Goal: Use online tool/utility: Utilize a website feature to perform a specific function

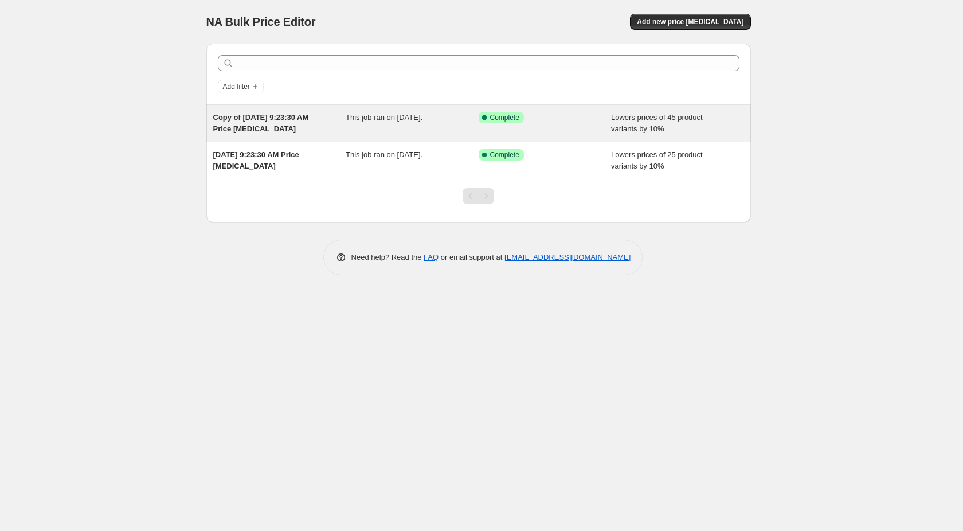
click at [339, 123] on div "Copy of [DATE] 9:23:30 AM Price [MEDICAL_DATA]" at bounding box center [279, 123] width 133 height 23
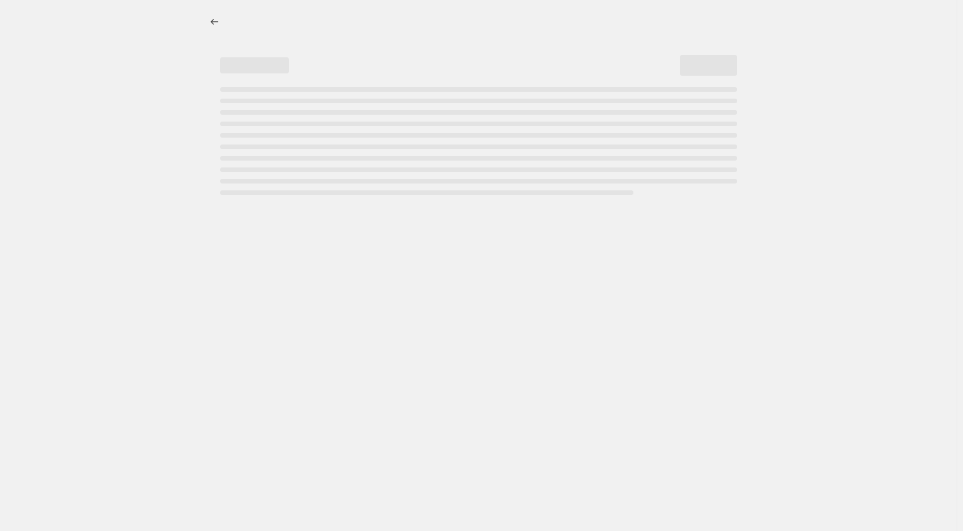
select select "percentage"
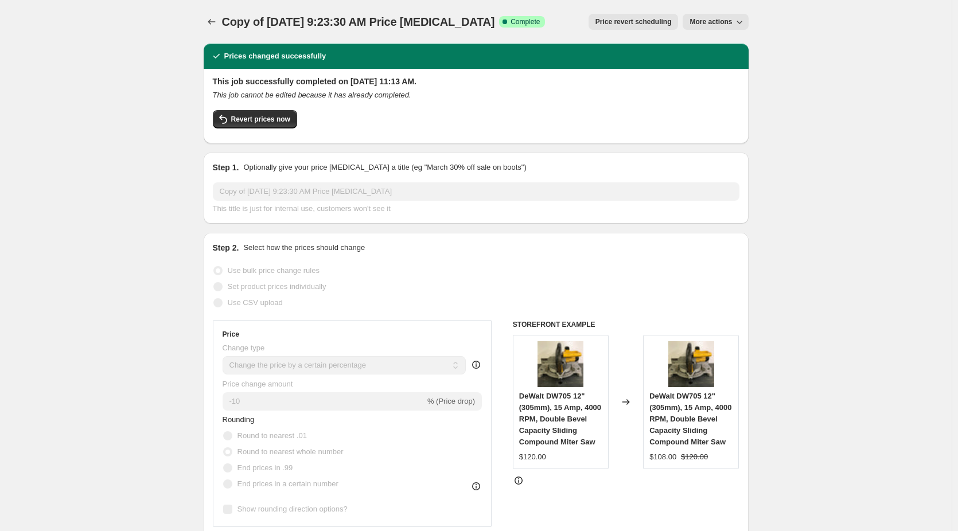
click at [644, 19] on span "Price revert scheduling" at bounding box center [633, 21] width 76 height 9
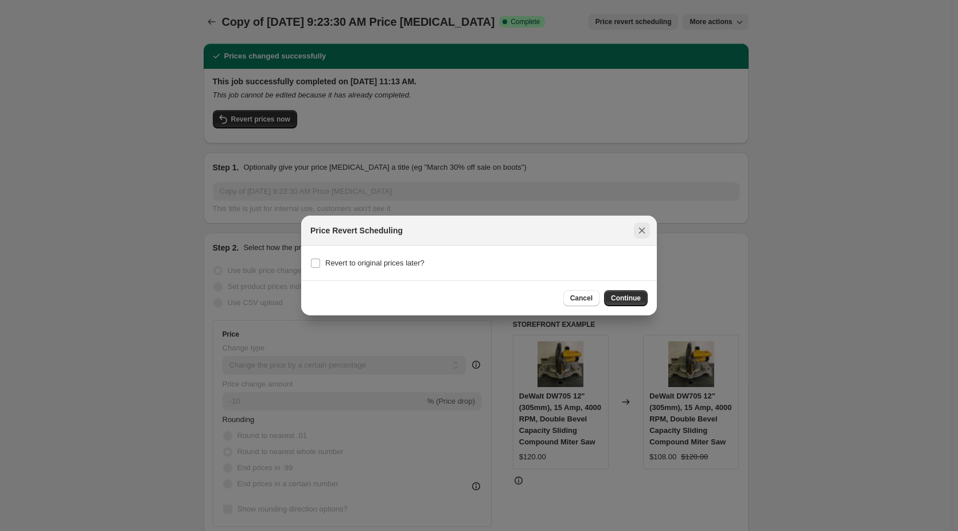
click at [648, 231] on button "Close" at bounding box center [642, 230] width 16 height 16
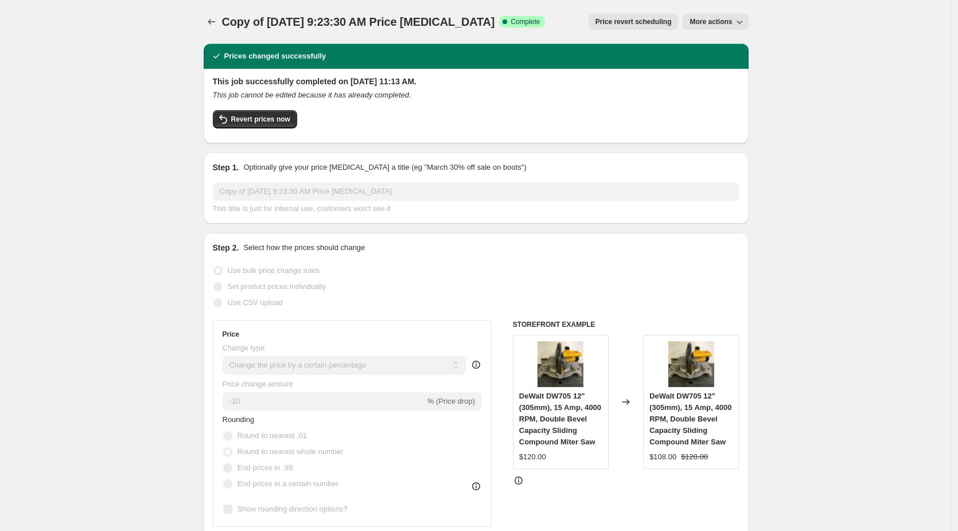
click at [722, 20] on span "More actions" at bounding box center [710, 21] width 42 height 9
click at [719, 46] on span "Copy to new job" at bounding box center [720, 45] width 53 height 9
select select "percentage"
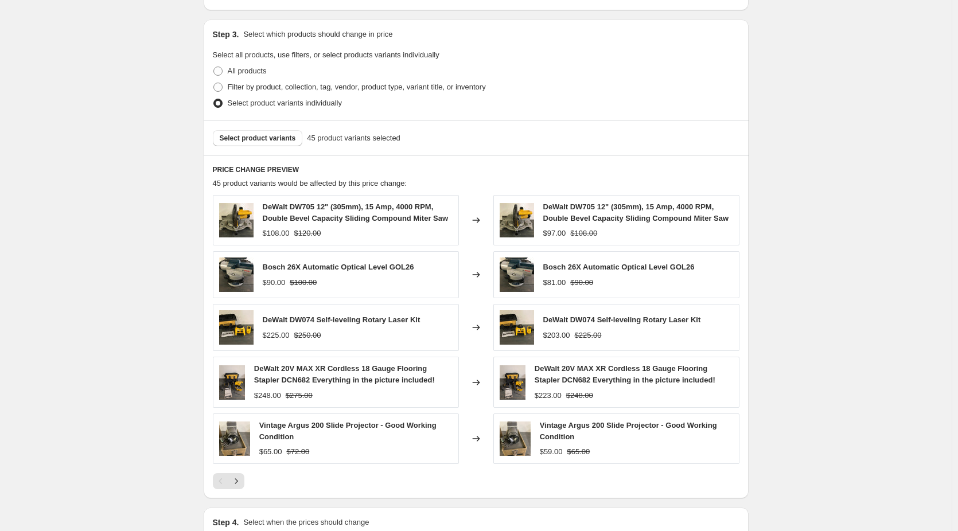
scroll to position [573, 0]
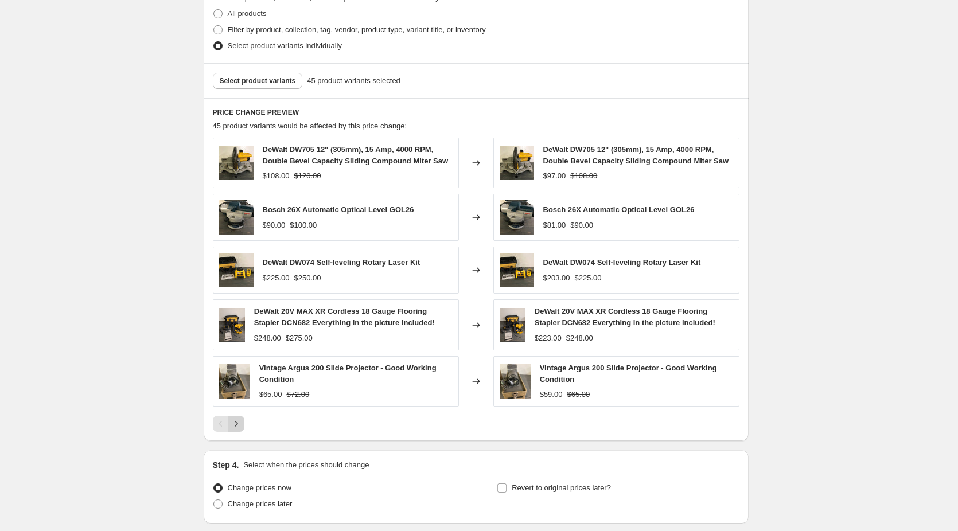
click at [239, 425] on icon "Next" at bounding box center [236, 423] width 11 height 11
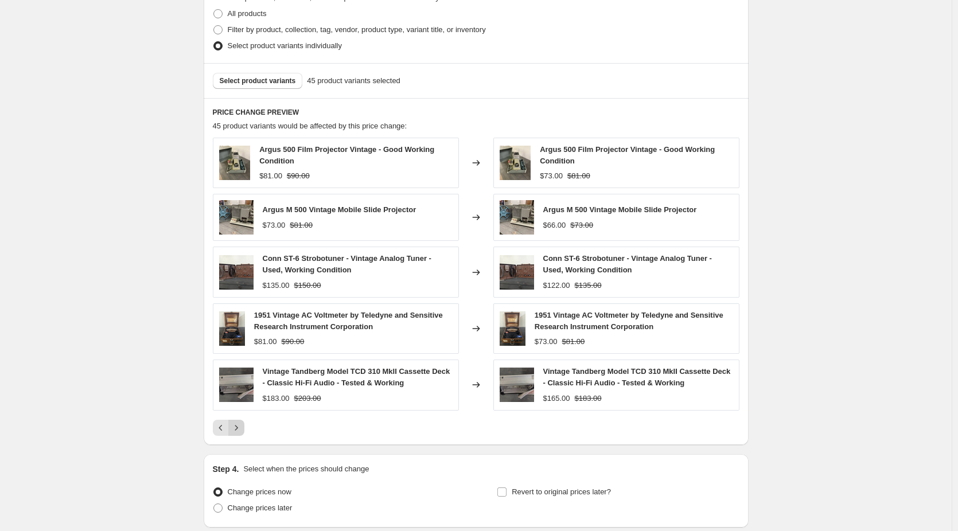
click at [240, 423] on icon "Next" at bounding box center [236, 427] width 11 height 11
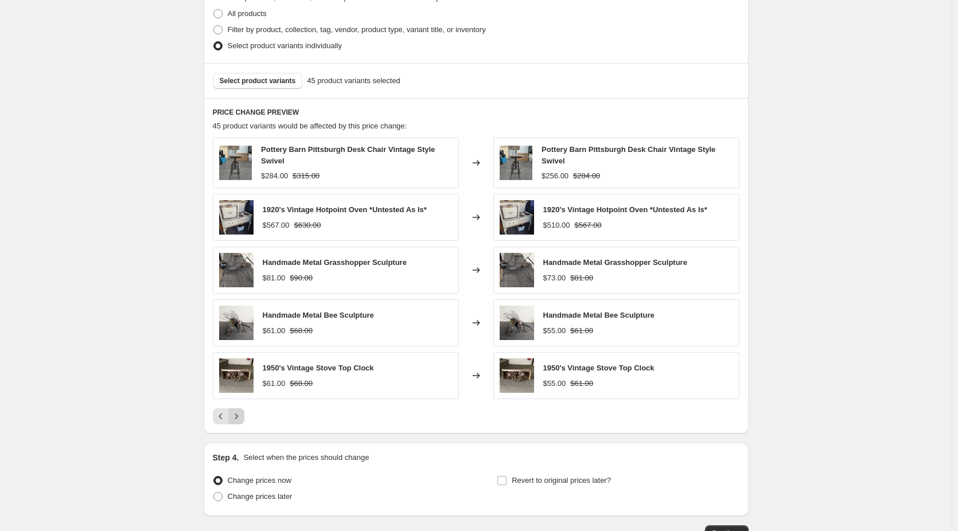
click at [240, 421] on icon "Next" at bounding box center [236, 416] width 11 height 11
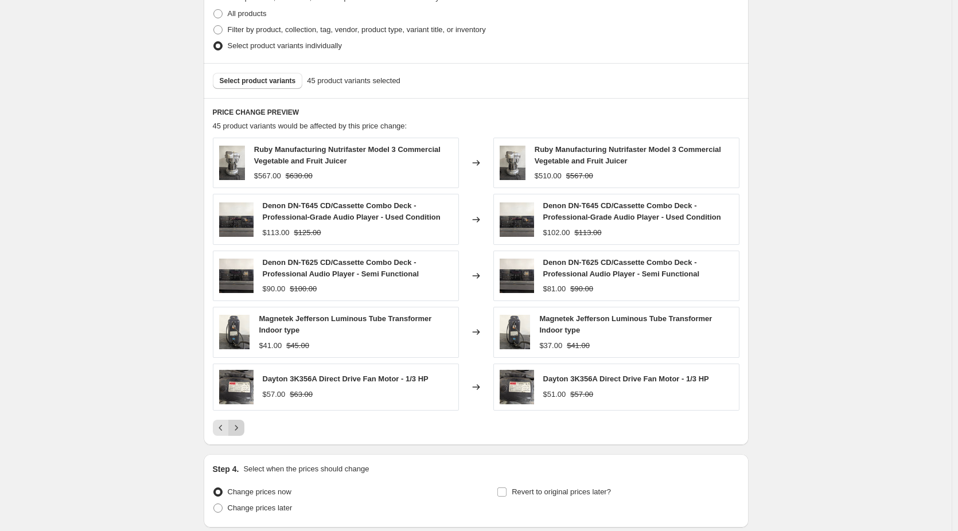
click at [240, 421] on button "Next" at bounding box center [236, 428] width 16 height 16
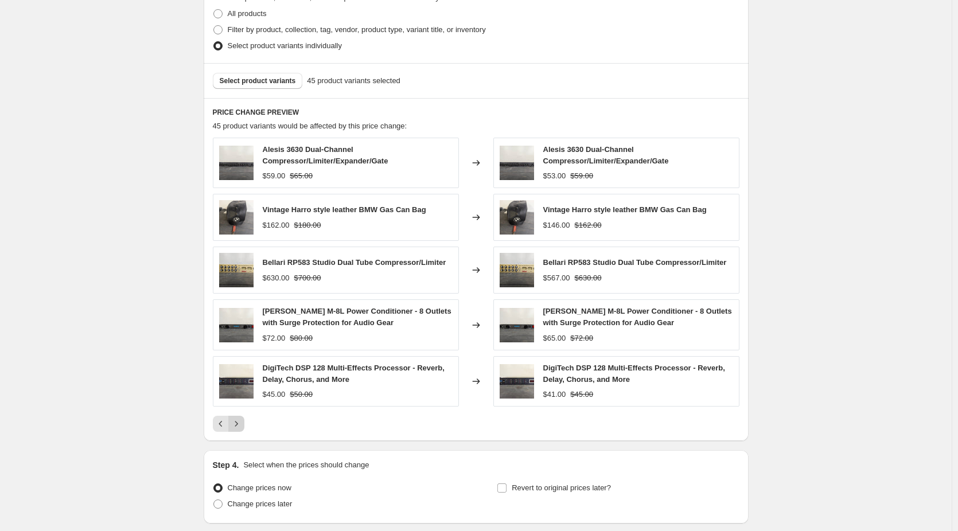
click at [240, 424] on icon "Next" at bounding box center [236, 423] width 11 height 11
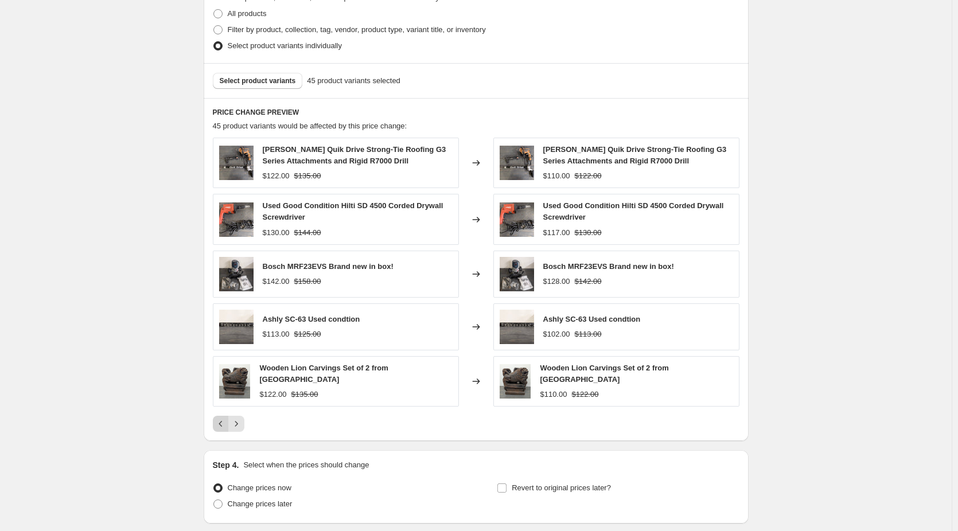
click at [227, 424] on icon "Previous" at bounding box center [220, 423] width 11 height 11
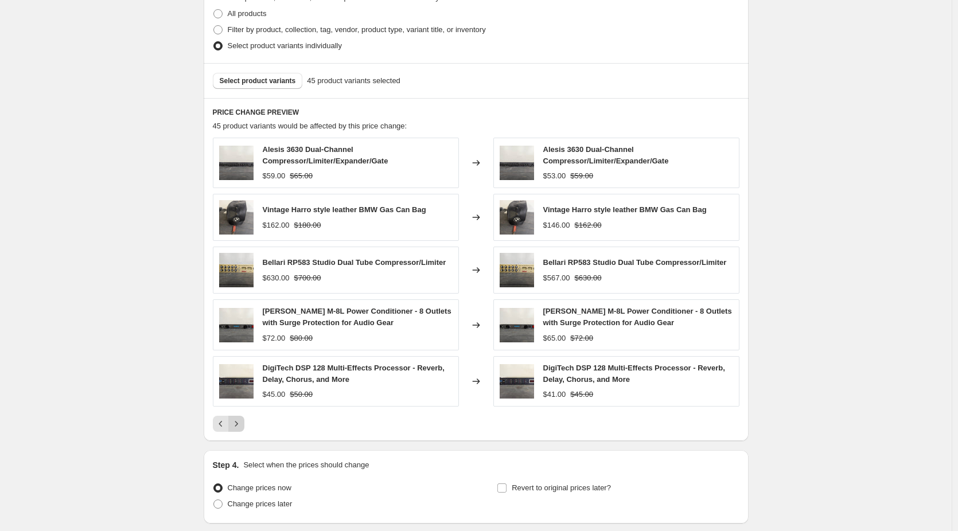
click at [240, 427] on icon "Next" at bounding box center [236, 423] width 11 height 11
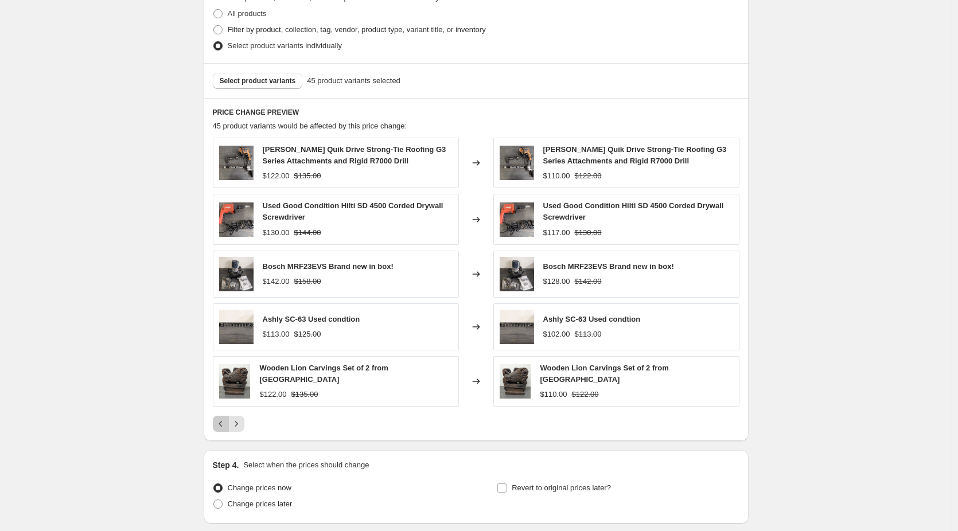
click at [218, 420] on icon "Previous" at bounding box center [220, 423] width 11 height 11
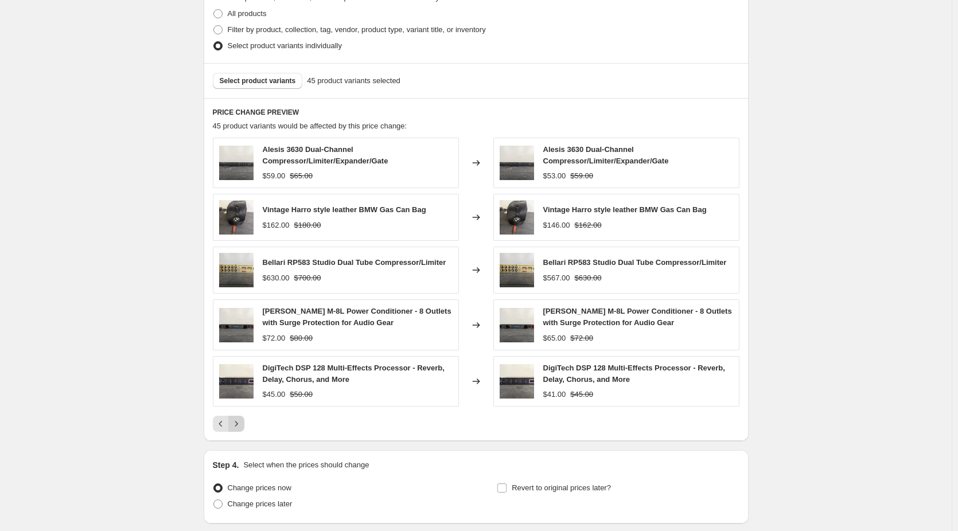
click at [241, 421] on icon "Next" at bounding box center [236, 423] width 11 height 11
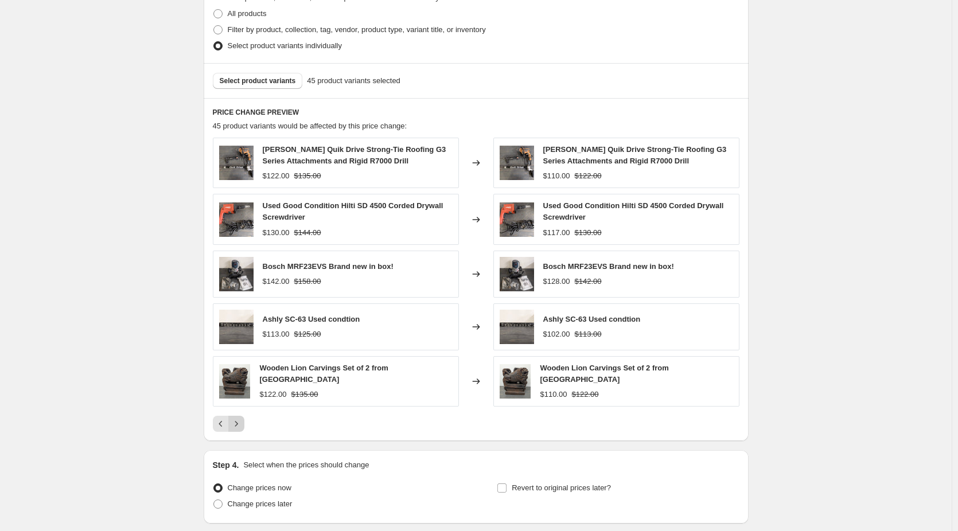
click at [241, 421] on icon "Next" at bounding box center [236, 423] width 11 height 11
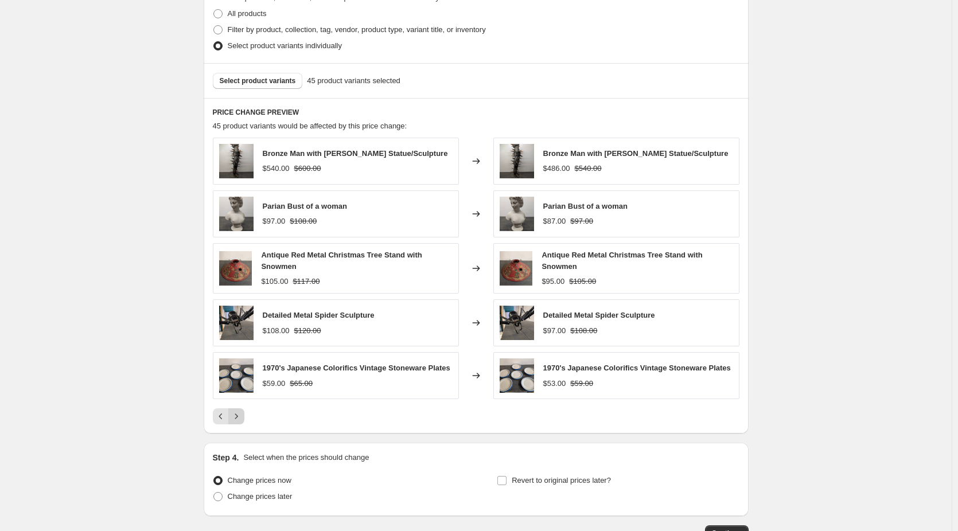
click at [241, 420] on icon "Next" at bounding box center [236, 416] width 11 height 11
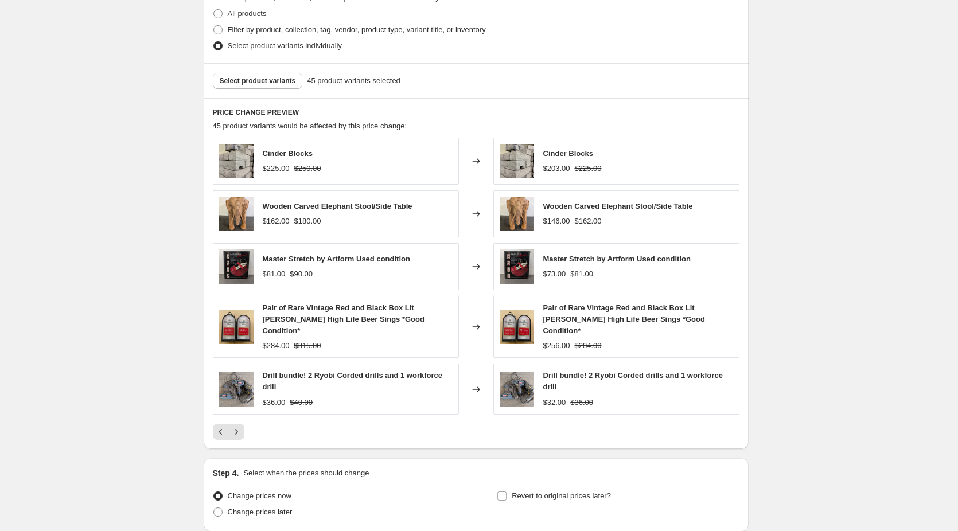
scroll to position [658, 0]
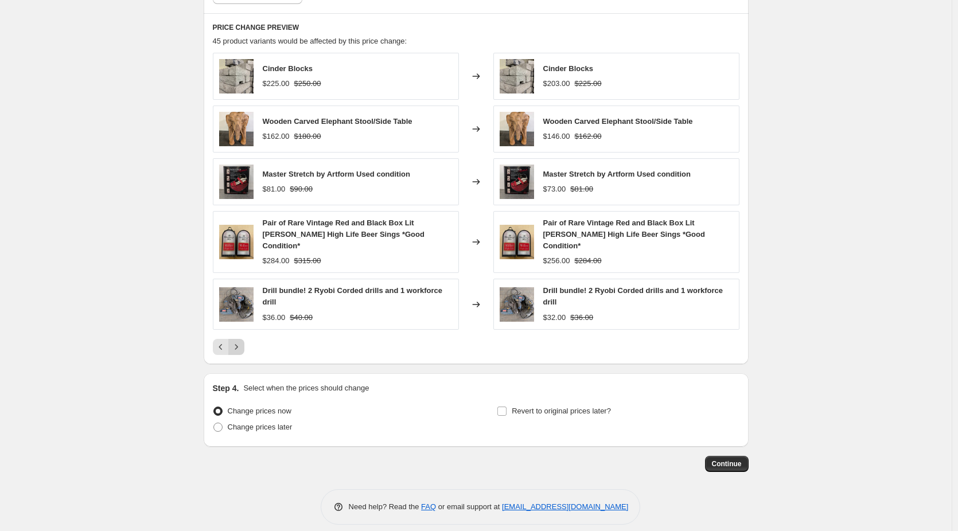
click at [234, 341] on icon "Next" at bounding box center [236, 346] width 11 height 11
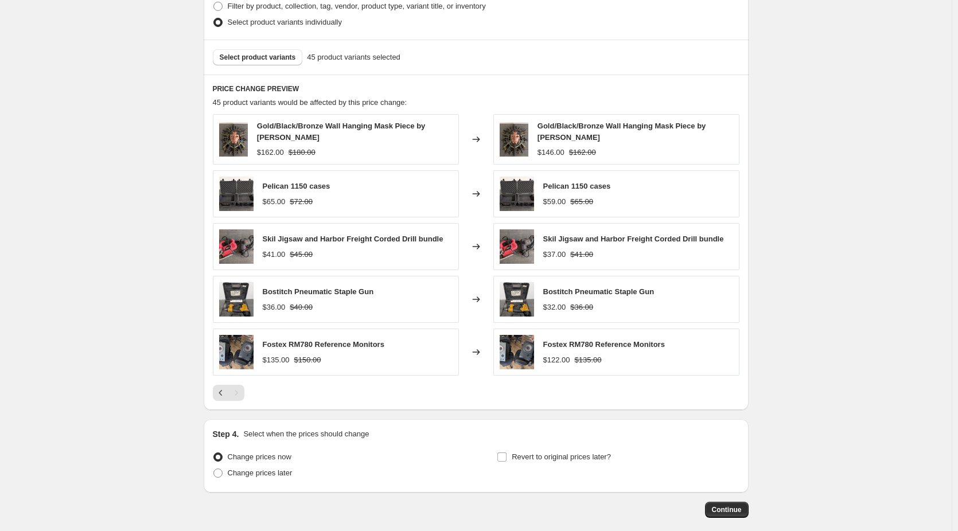
scroll to position [482, 0]
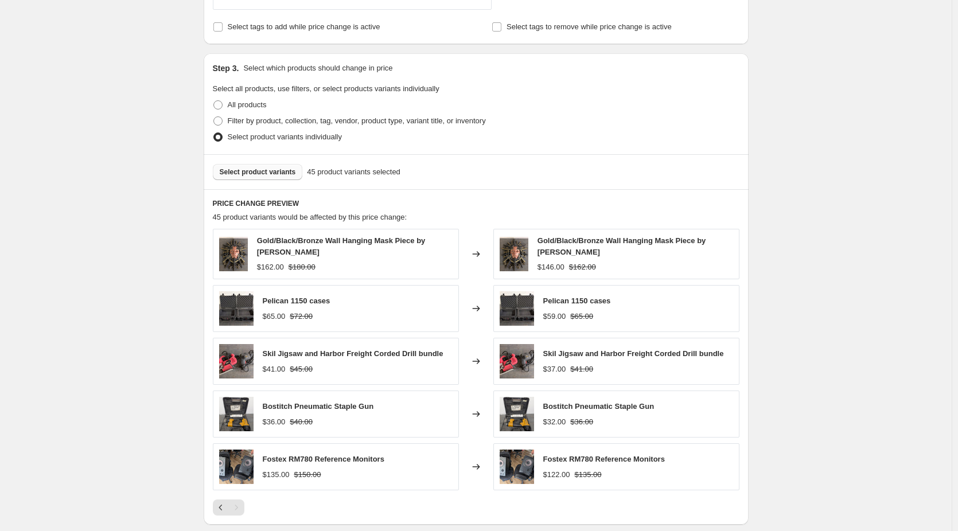
click at [289, 176] on span "Select product variants" at bounding box center [258, 171] width 76 height 9
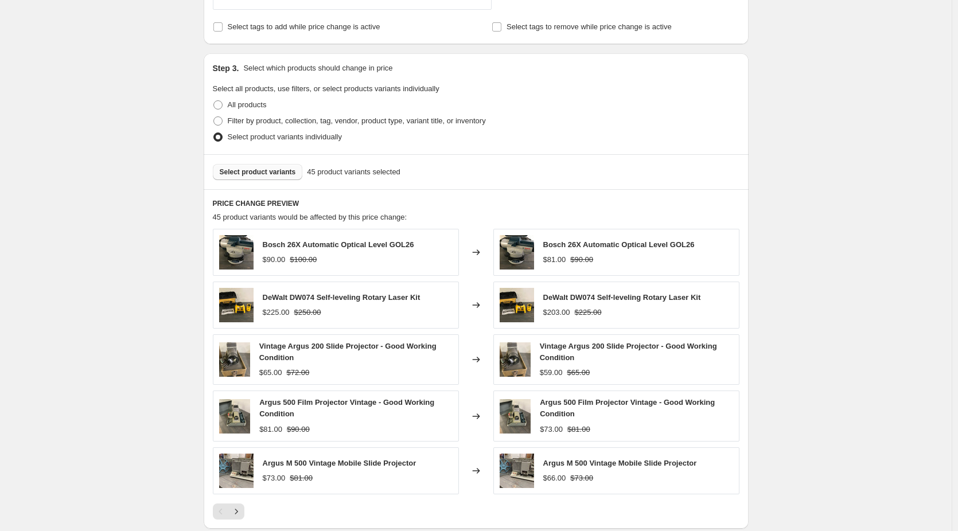
scroll to position [658, 0]
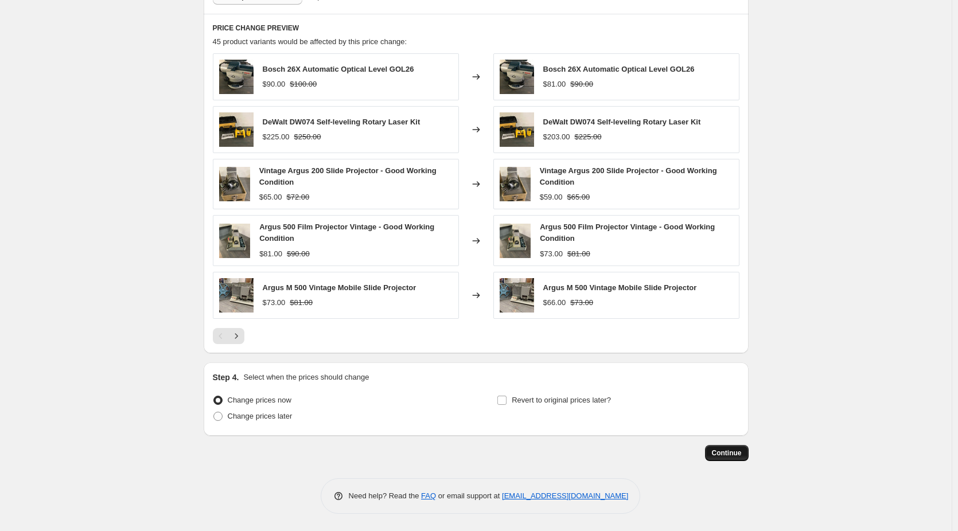
click at [728, 453] on span "Continue" at bounding box center [727, 452] width 30 height 9
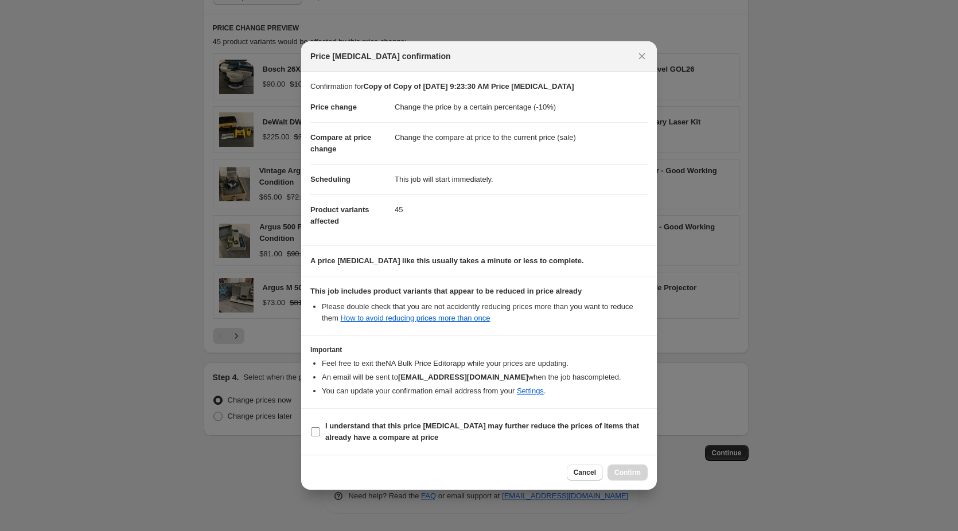
click at [322, 432] on label "I understand that this price [MEDICAL_DATA] may further reduce the prices of it…" at bounding box center [478, 432] width 337 height 28
click at [320, 432] on input "I understand that this price [MEDICAL_DATA] may further reduce the prices of it…" at bounding box center [315, 431] width 9 height 9
checkbox input "true"
click at [633, 472] on span "Confirm" at bounding box center [627, 472] width 26 height 9
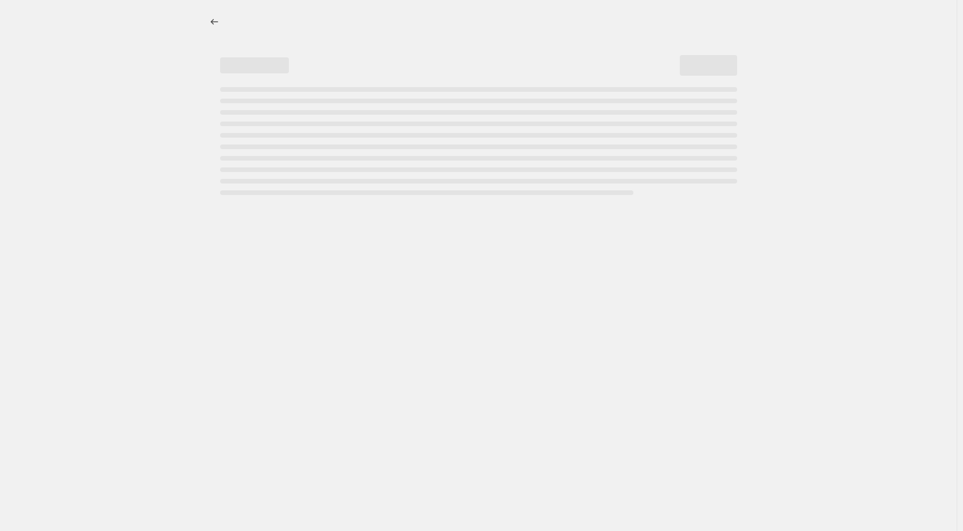
select select "percentage"
